Goal: Transaction & Acquisition: Purchase product/service

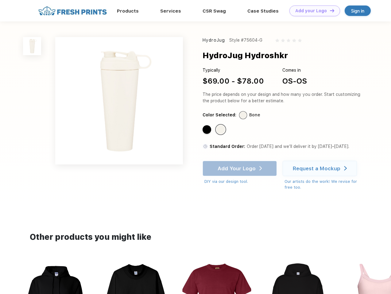
click at [312, 11] on link "Add your Logo Design Tool" at bounding box center [314, 11] width 51 height 11
click at [0, 0] on div "Design Tool" at bounding box center [0, 0] width 0 height 0
click at [329, 10] on link "Add your Logo Design Tool" at bounding box center [314, 11] width 51 height 11
click at [32, 46] on img at bounding box center [32, 46] width 18 height 18
click at [207, 130] on div "Standard Color" at bounding box center [206, 129] width 9 height 9
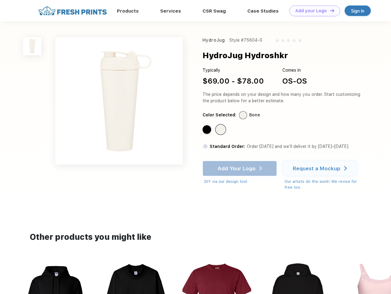
click at [221, 130] on div "Standard Color" at bounding box center [220, 129] width 9 height 9
click at [240, 169] on div "Add Your Logo DIY via our design tool. Ah shoot! This product isn't up in our d…" at bounding box center [239, 173] width 74 height 24
click at [321, 169] on div "Request a Mockup" at bounding box center [317, 169] width 48 height 6
